Goal: Complete application form: Complete application form

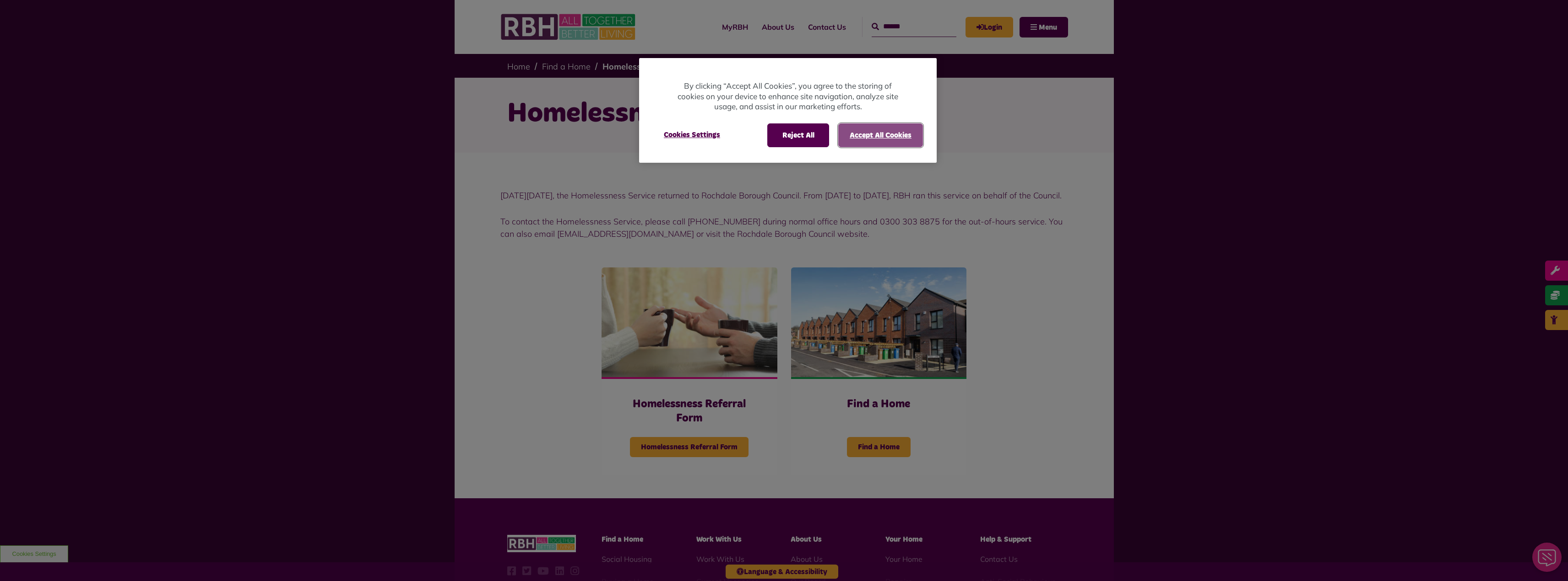
click at [877, 133] on button "Accept All Cookies" at bounding box center [880, 135] width 84 height 24
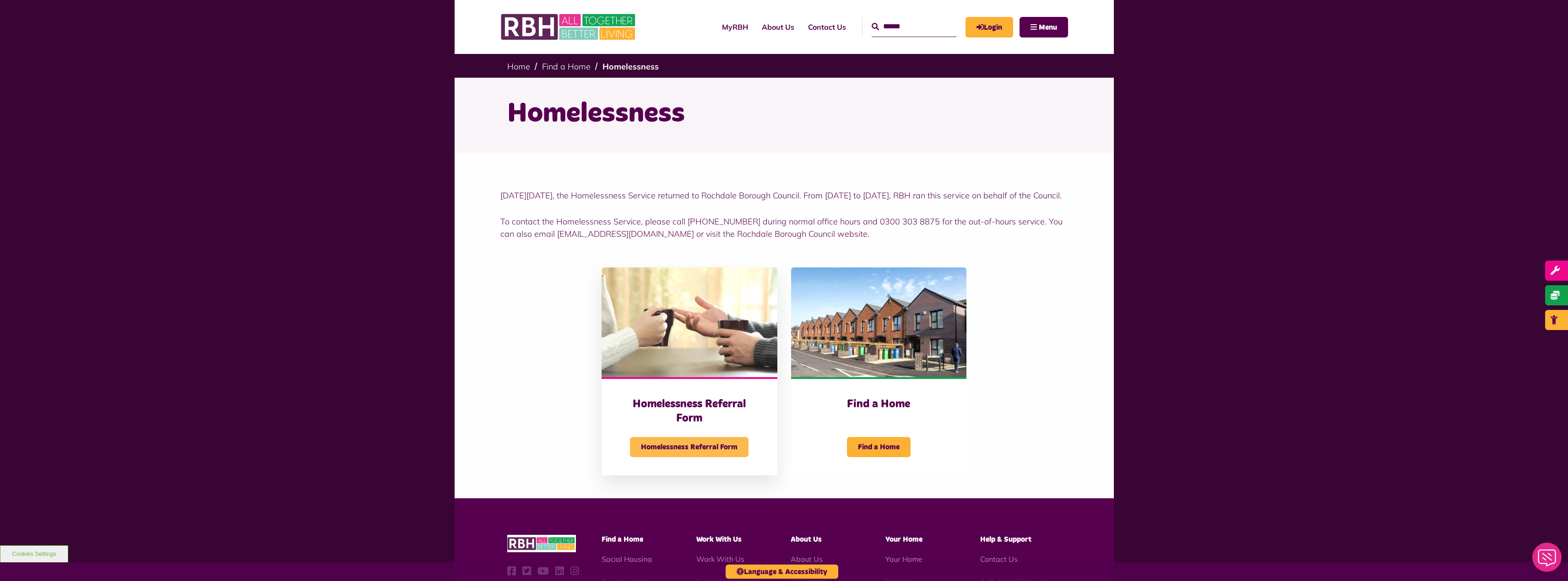
click at [673, 457] on span "Homelessness Referral Form" at bounding box center [689, 447] width 119 height 20
